Goal: Task Accomplishment & Management: Complete application form

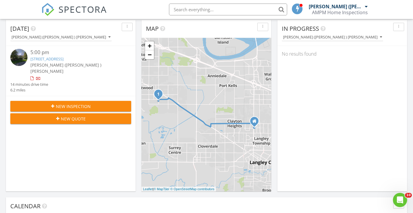
scroll to position [55, 0]
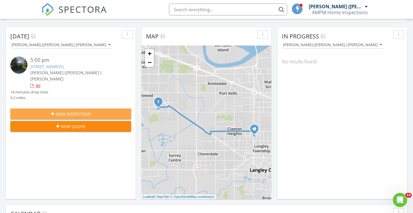
click at [82, 111] on span "New Inspection" at bounding box center [73, 114] width 35 height 6
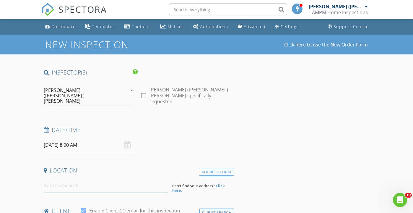
click at [62, 179] on input at bounding box center [106, 185] width 124 height 14
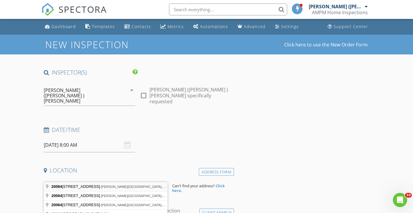
type input "20064 56 Avenue, Langley, BC, Canada"
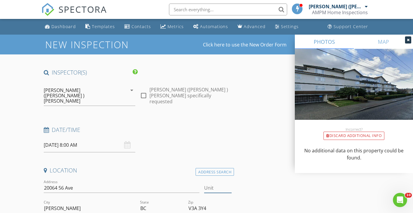
click at [208, 183] on input "Unit" at bounding box center [217, 188] width 27 height 10
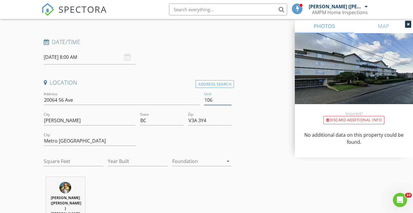
scroll to position [89, 0]
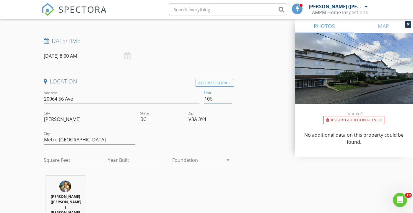
type input "106"
click at [196, 155] on div at bounding box center [197, 159] width 51 height 9
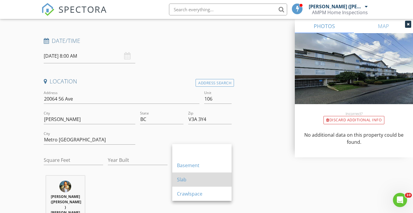
click at [188, 177] on div "Slab" at bounding box center [202, 179] width 50 height 7
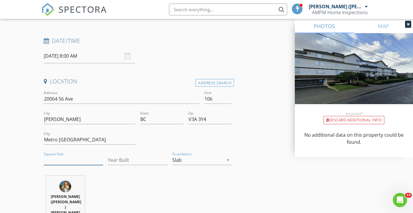
click at [79, 155] on input "Square Feet" at bounding box center [73, 160] width 59 height 10
type input "1103"
click at [124, 155] on input "Year Built" at bounding box center [137, 160] width 59 height 10
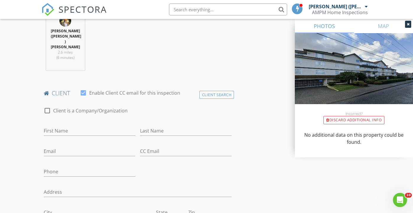
scroll to position [255, 0]
type input "1992"
type input "Harjinder"
type input "Singh"
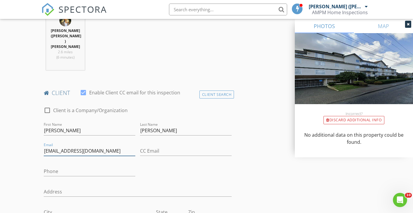
type input "Harjinder3229@gmail.com"
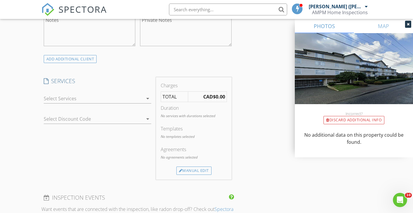
scroll to position [474, 0]
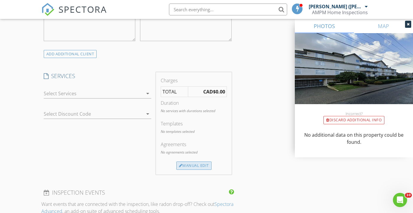
type input "604-621-2051"
click at [203, 161] on div "Manual Edit" at bounding box center [193, 165] width 35 height 8
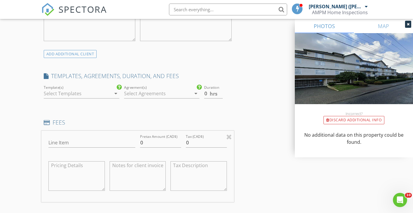
click at [115, 90] on icon "arrow_drop_down" at bounding box center [115, 93] width 7 height 7
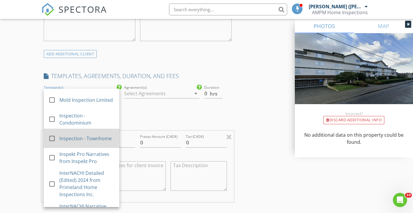
scroll to position [152, 0]
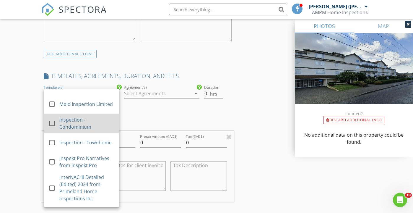
click at [52, 118] on div at bounding box center [52, 123] width 10 height 10
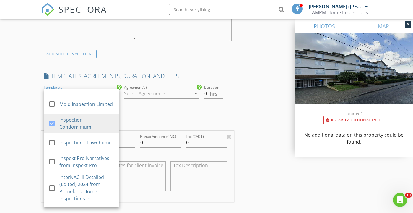
click at [198, 88] on div "INSPECTOR(S) check_box Amanjot (A J ) Singh PRIMARY Amanjot (A J ) Singh arrow_…" at bounding box center [137, 115] width 193 height 1041
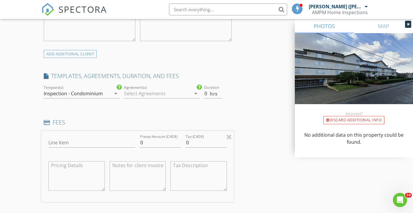
click at [197, 90] on icon "arrow_drop_down" at bounding box center [195, 93] width 7 height 7
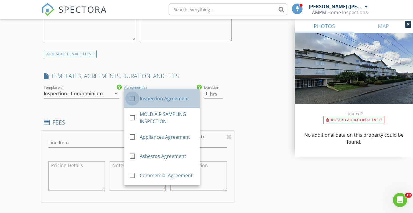
click at [133, 93] on div at bounding box center [132, 98] width 10 height 10
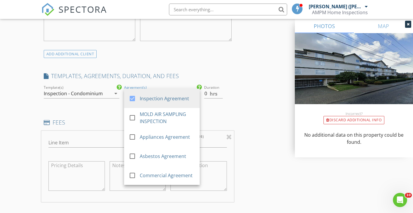
click at [224, 101] on div at bounding box center [217, 103] width 27 height 4
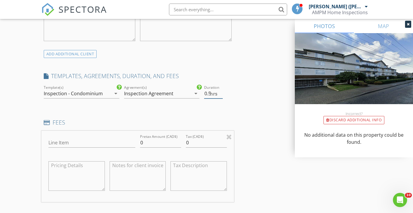
click at [220, 89] on input "0.5" at bounding box center [213, 94] width 19 height 10
click at [220, 89] on input "1" at bounding box center [213, 94] width 19 height 10
type input "1.5"
click at [220, 89] on input "1.5" at bounding box center [213, 94] width 19 height 10
click at [153, 138] on input "0" at bounding box center [160, 143] width 41 height 10
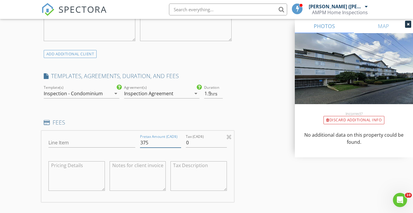
type input "375"
click at [200, 138] on input "0" at bounding box center [206, 143] width 41 height 10
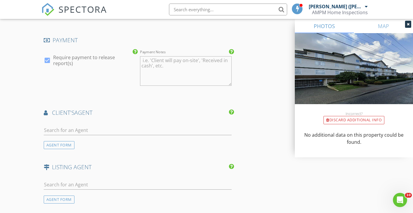
scroll to position [745, 0]
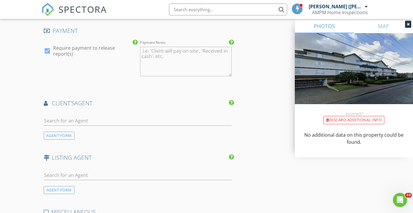
type input "018.75"
click at [101, 112] on div at bounding box center [138, 121] width 188 height 19
click at [89, 116] on input "text" at bounding box center [138, 121] width 188 height 10
type input "jass"
click at [81, 130] on div "Jassi Sidhu" at bounding box center [79, 133] width 37 height 7
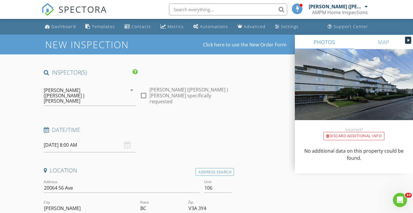
scroll to position [0, 0]
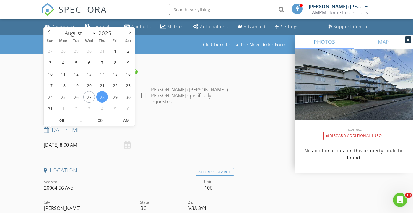
click at [66, 138] on input "08/28/2025 8:00 AM" at bounding box center [90, 145] width 92 height 14
type input "09"
type input "08/28/2025 9:00 AM"
click at [78, 117] on span at bounding box center [78, 117] width 4 height 6
type input "10"
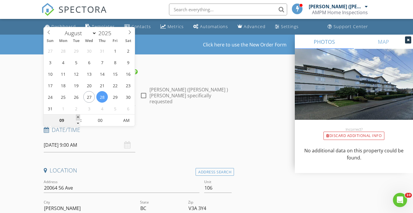
type input "08/28/2025 10:00 AM"
click at [78, 117] on span at bounding box center [78, 117] width 4 height 6
type input "11"
type input "08/28/2025 11:00 AM"
click at [78, 117] on span at bounding box center [78, 117] width 4 height 6
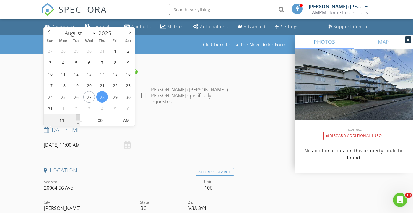
type input "12"
type input "08/28/2025 12:00 PM"
click at [78, 117] on span at bounding box center [78, 117] width 4 height 6
type input "01"
type input "08/28/2025 1:00 PM"
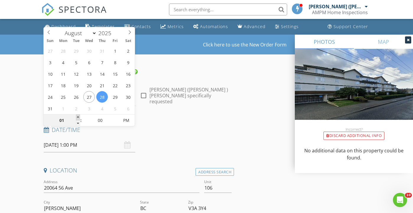
click at [78, 117] on span at bounding box center [78, 117] width 4 height 6
type input "02"
type input "08/28/2025 2:00 PM"
click at [78, 117] on span at bounding box center [78, 117] width 4 height 6
type input "03"
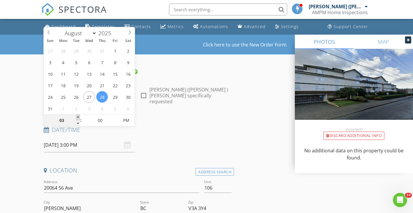
click at [78, 117] on span at bounding box center [78, 117] width 4 height 6
type input "08/27/2025 3:00 PM"
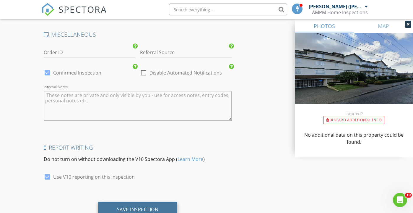
scroll to position [1056, 0]
click at [144, 207] on div "Save Inspection" at bounding box center [138, 210] width 42 height 6
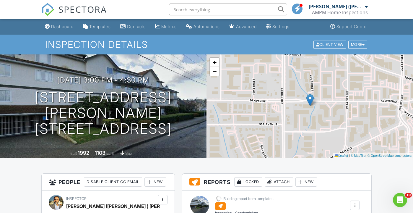
click at [66, 25] on div "Dashboard" at bounding box center [62, 26] width 22 height 5
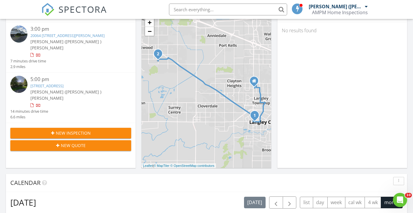
scroll to position [85, 0]
